Goal: Task Accomplishment & Management: Manage account settings

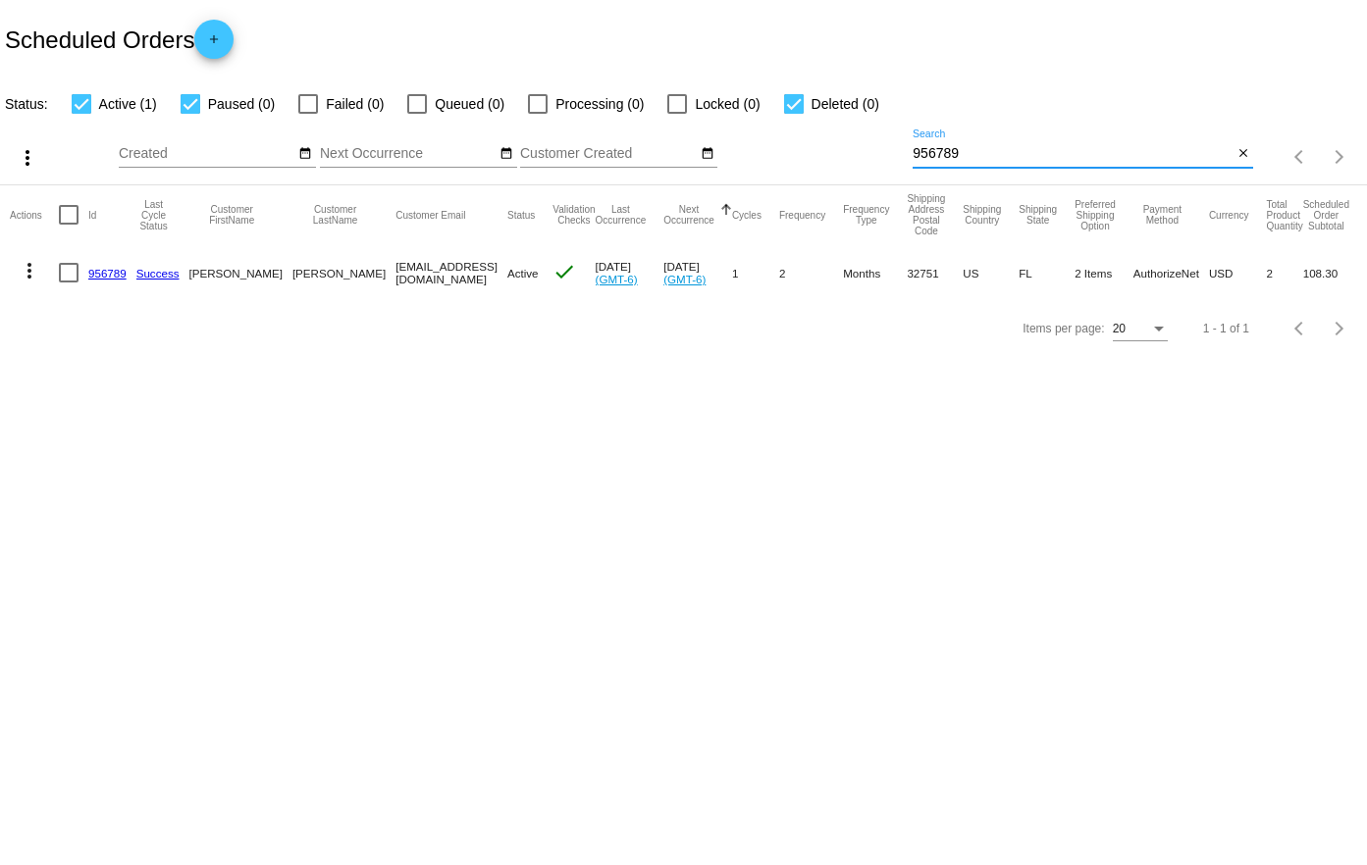
click at [1044, 153] on input "956789" at bounding box center [1073, 154] width 320 height 16
paste input "695307"
type input "695307"
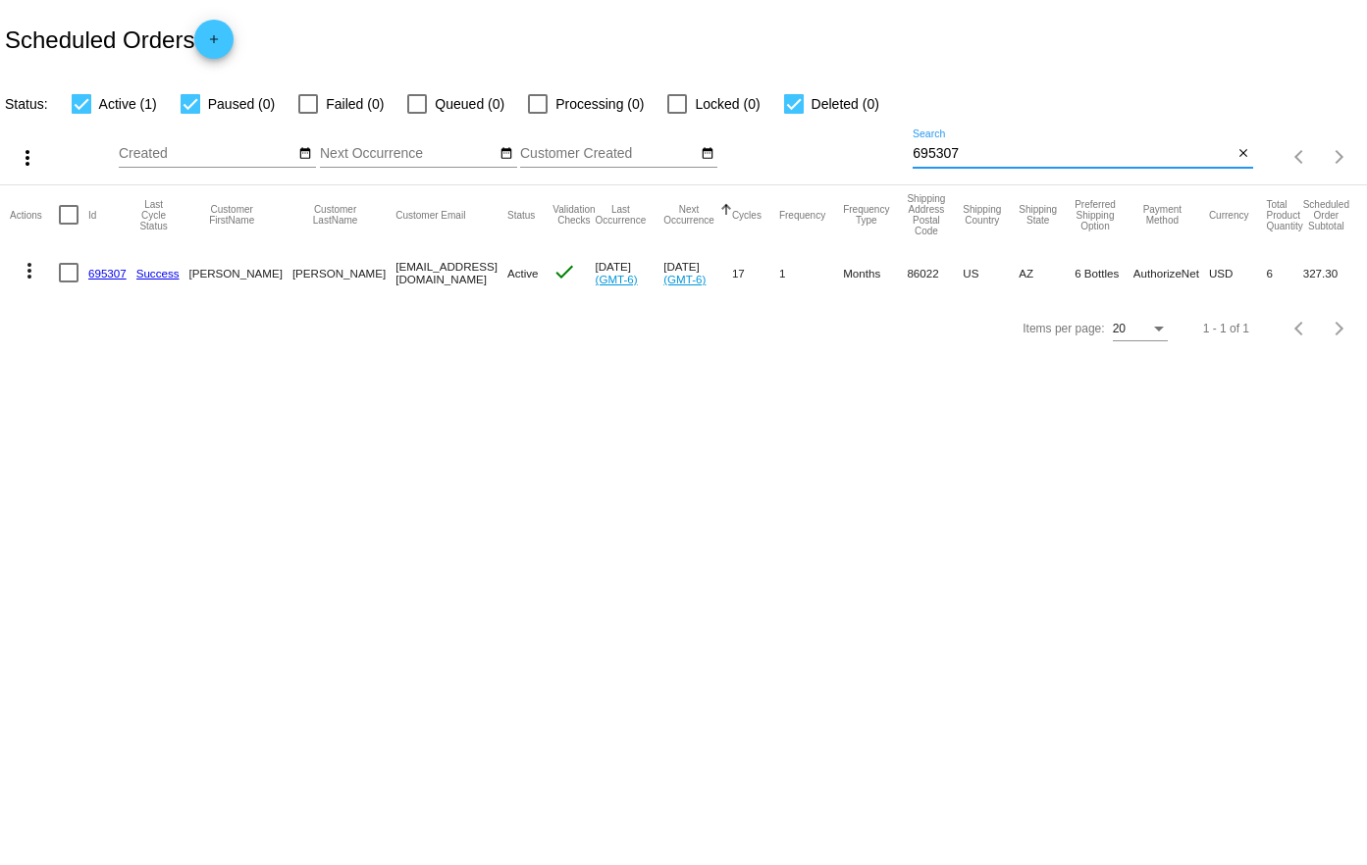
click at [101, 271] on link "695307" at bounding box center [107, 273] width 38 height 13
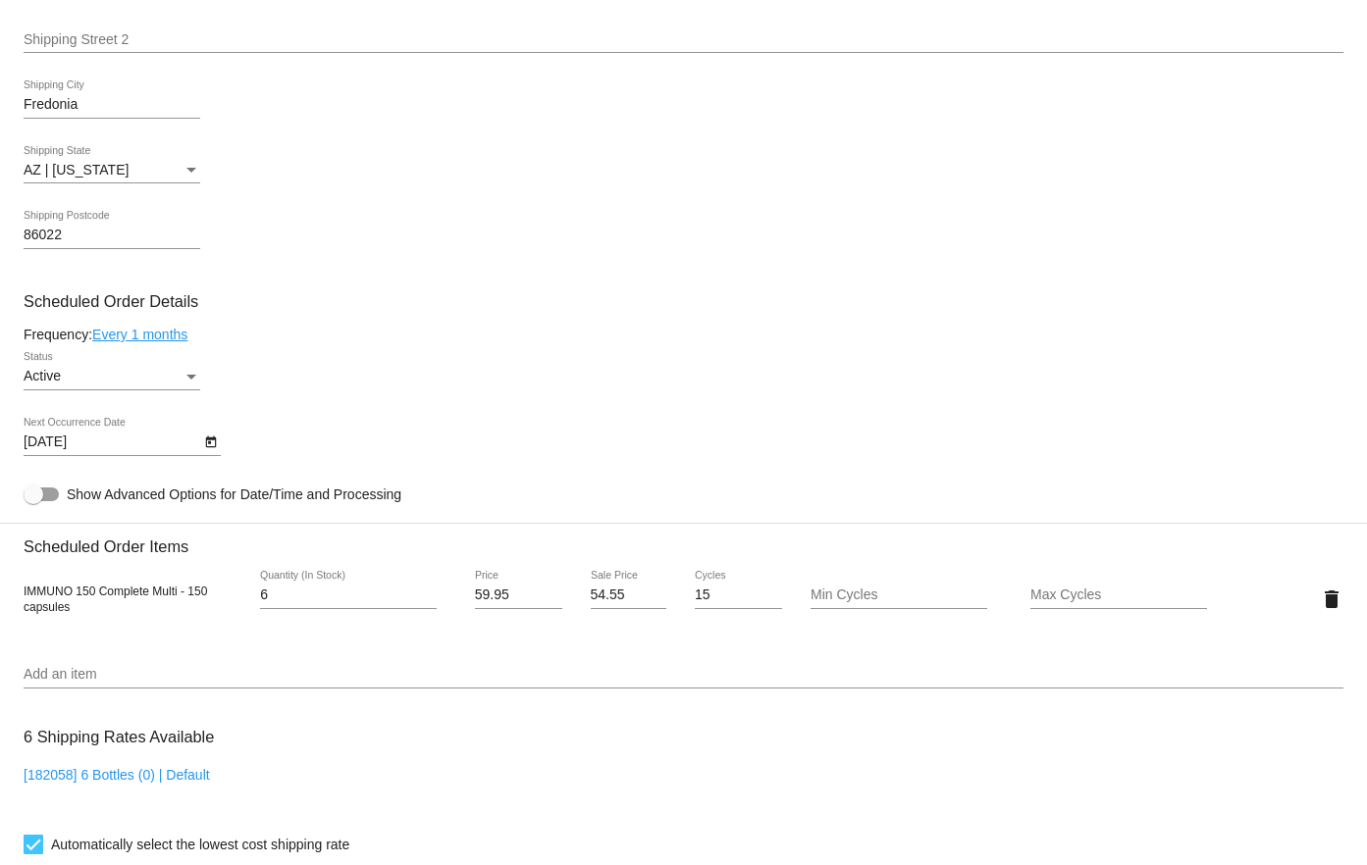
scroll to position [883, 0]
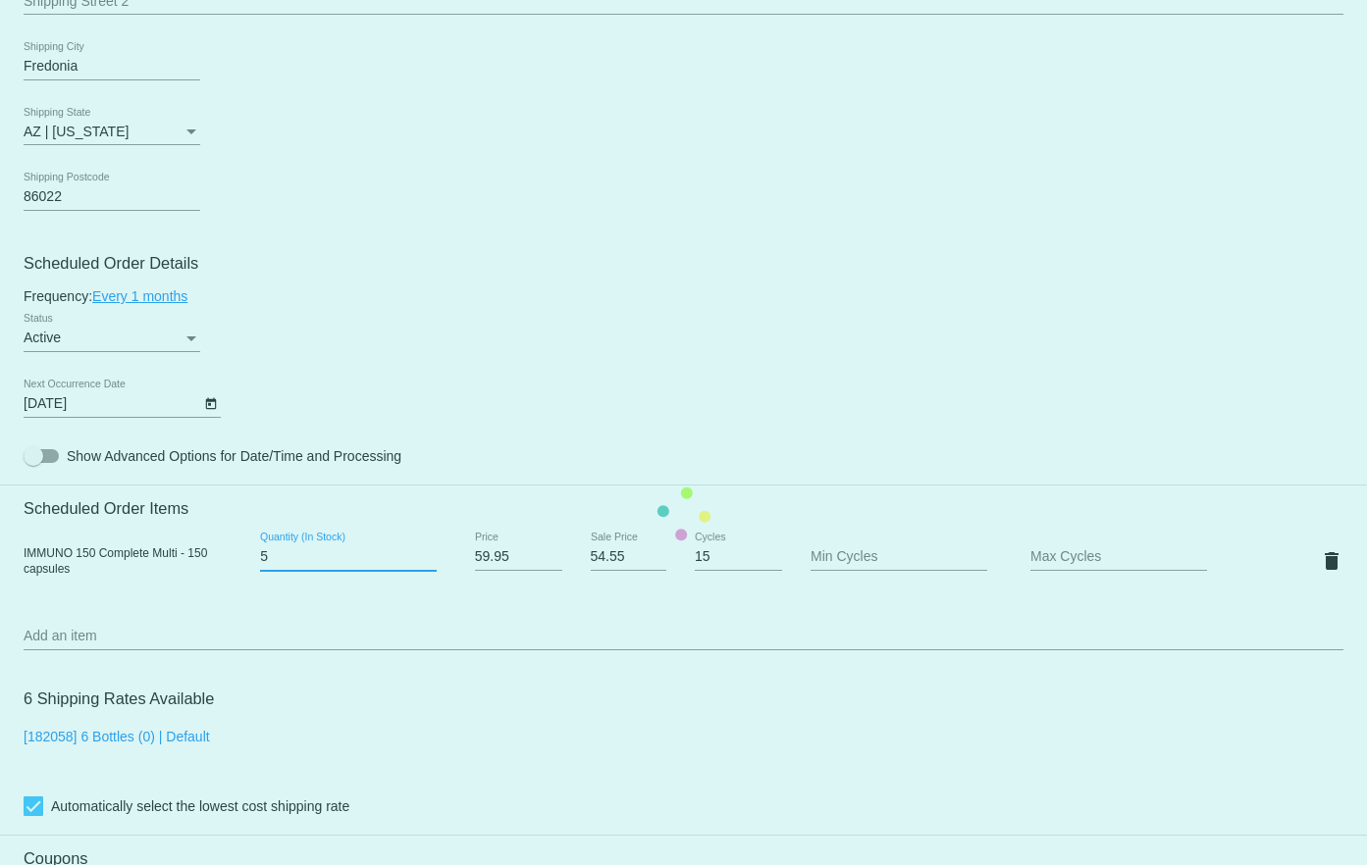
type input "5"
click at [429, 563] on input "5" at bounding box center [348, 558] width 177 height 16
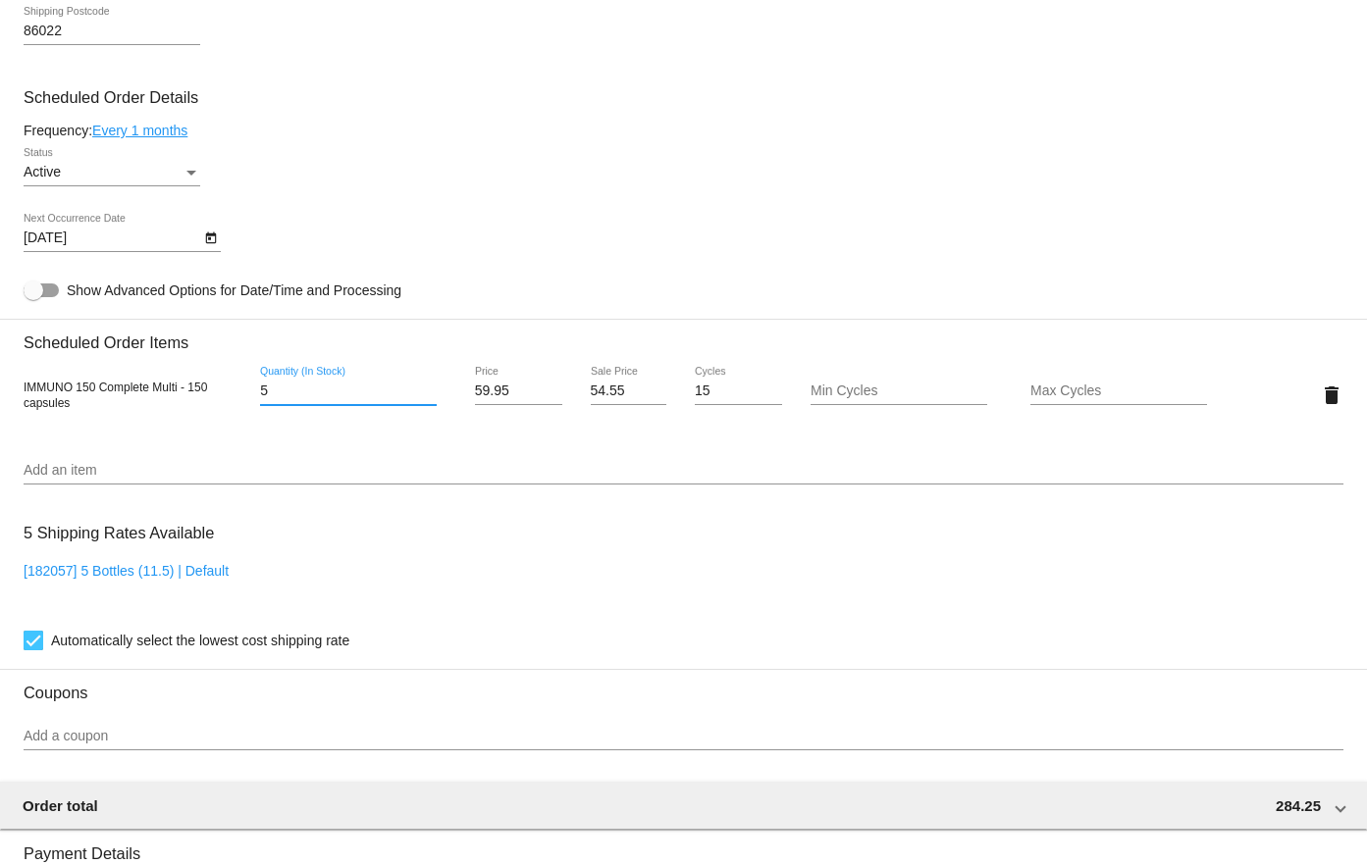
scroll to position [1079, 0]
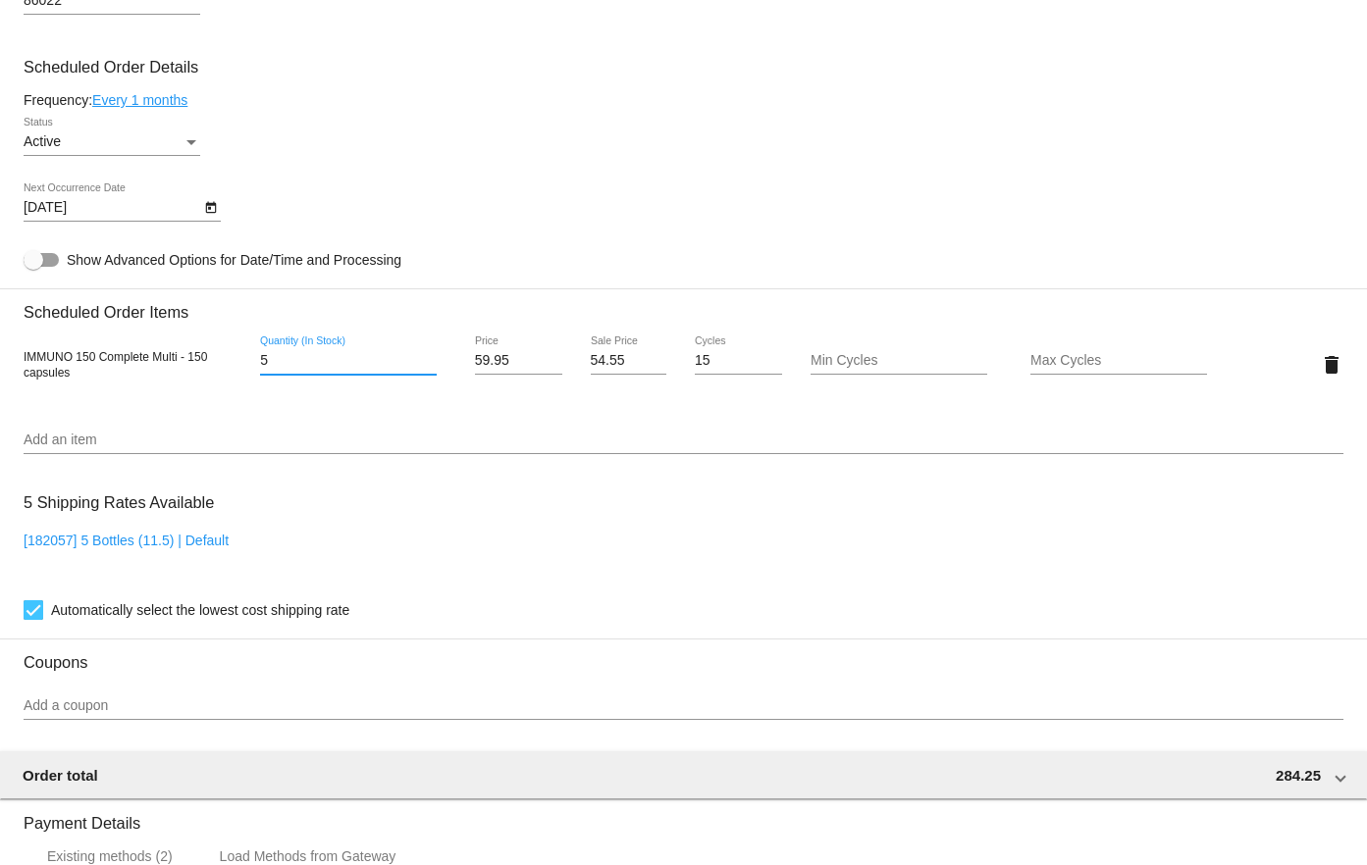
click at [571, 122] on div "Active Status" at bounding box center [684, 146] width 1320 height 56
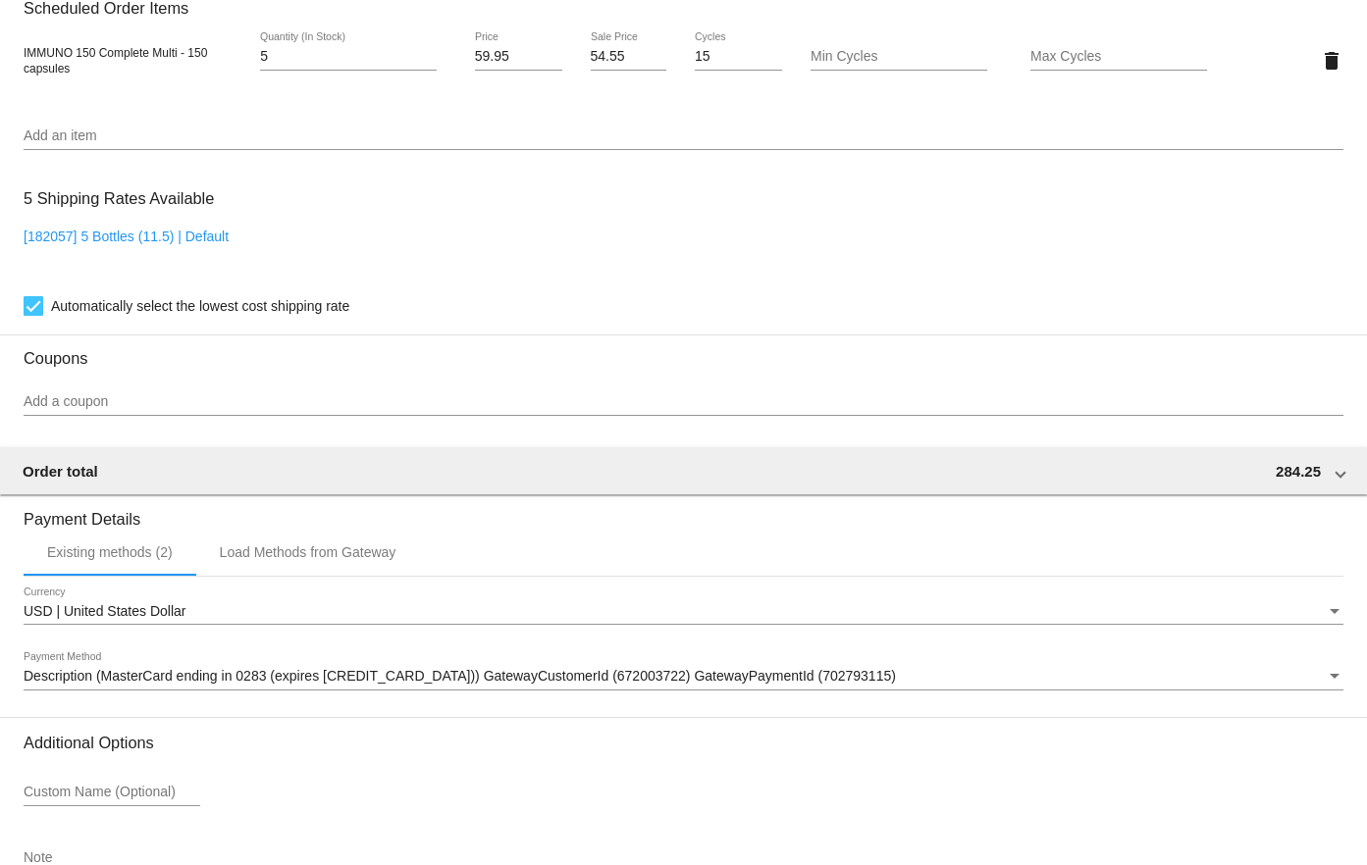
scroll to position [1513, 0]
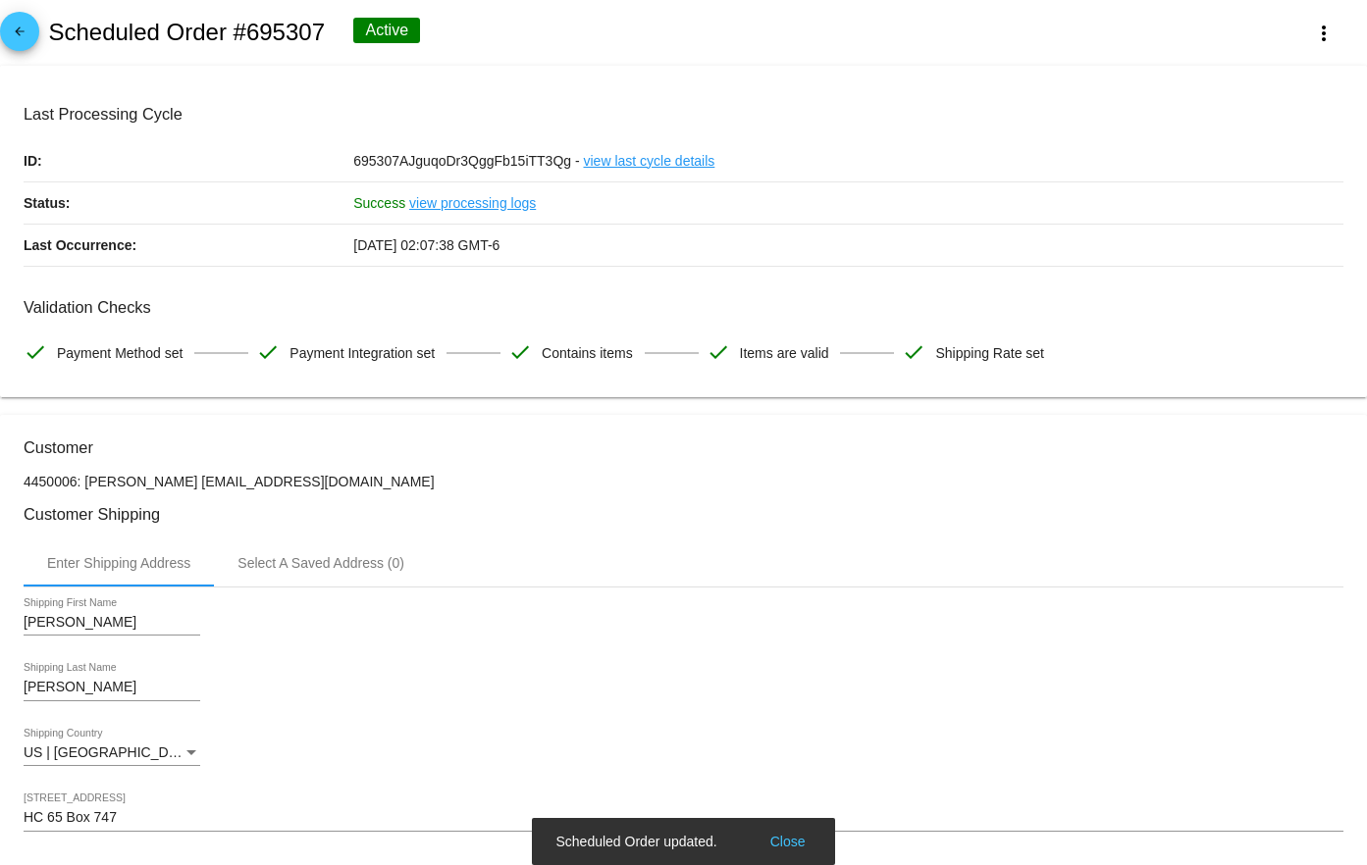
scroll to position [0, 0]
